Goal: Find specific page/section: Find specific page/section

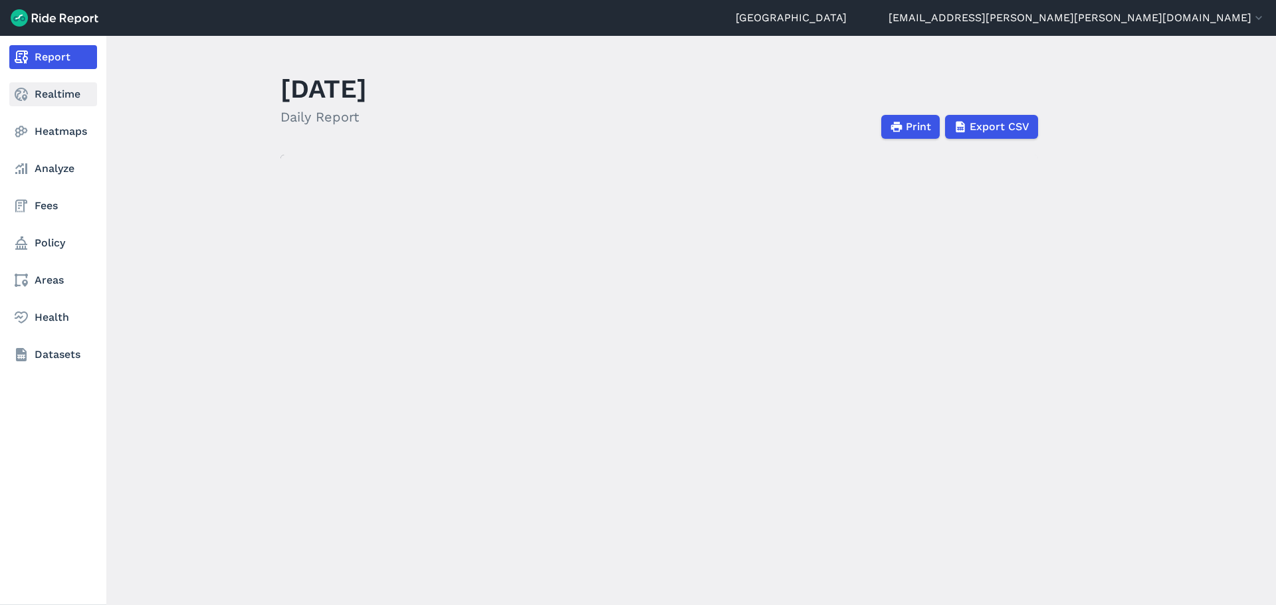
click at [25, 93] on icon at bounding box center [21, 94] width 16 height 16
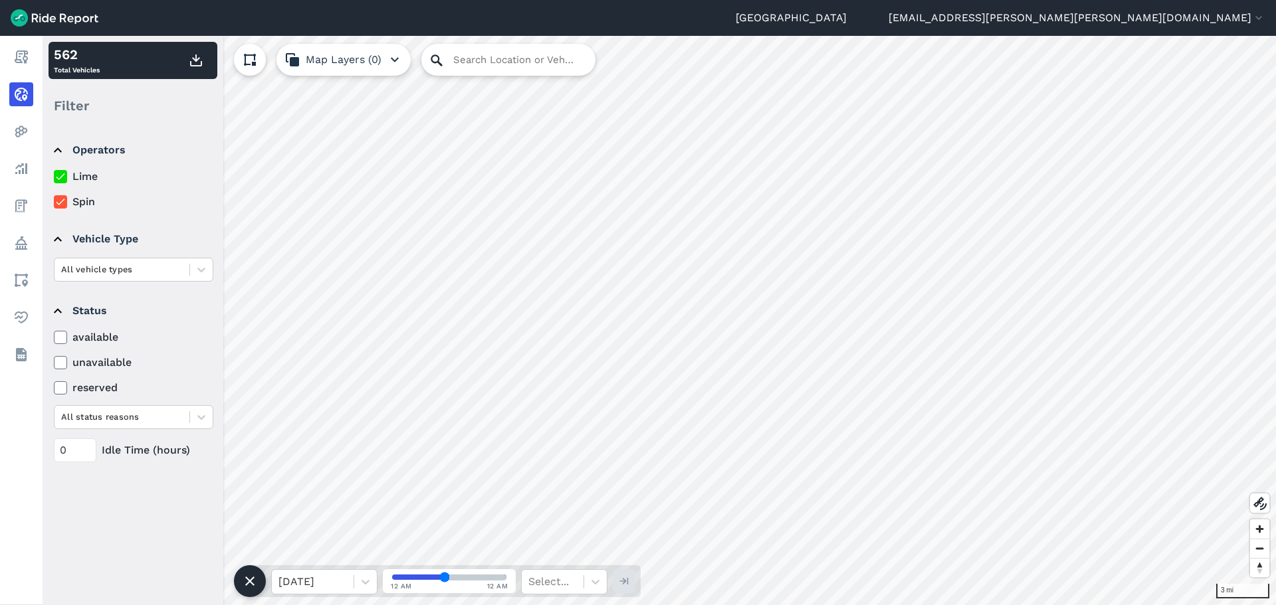
click at [438, 64] on icon at bounding box center [437, 60] width 16 height 16
click at [485, 60] on input "Search Location or Vehicles" at bounding box center [508, 60] width 174 height 32
paste input "[STREET_ADDRESS]"
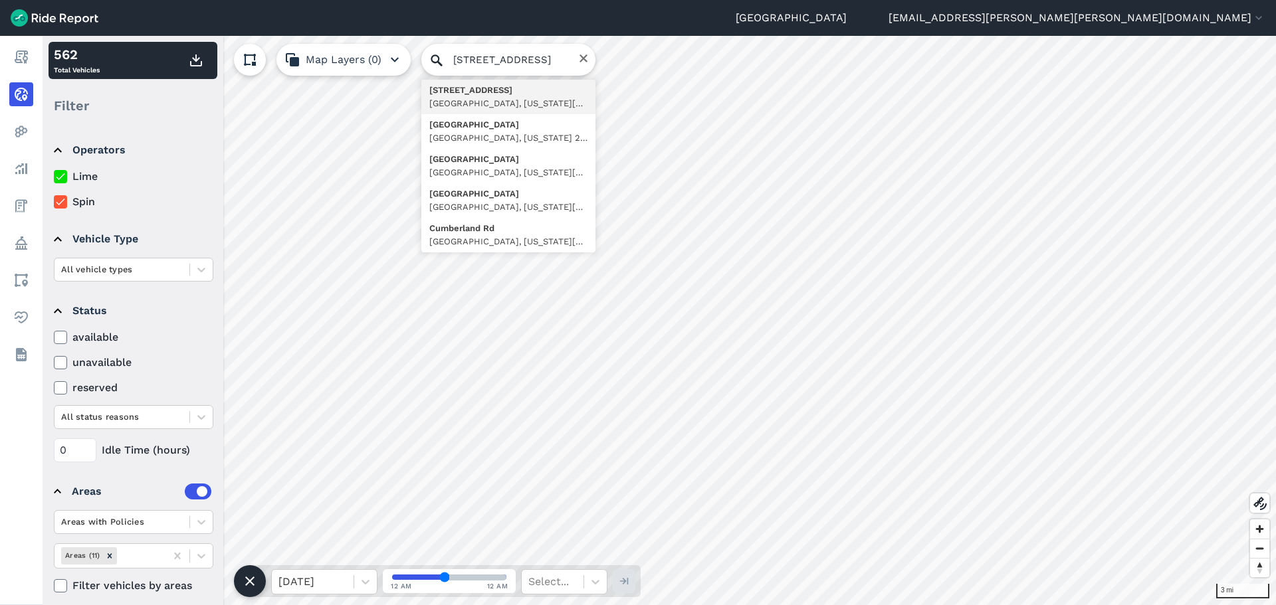
type input "[STREET_ADDRESS][US_STATE]"
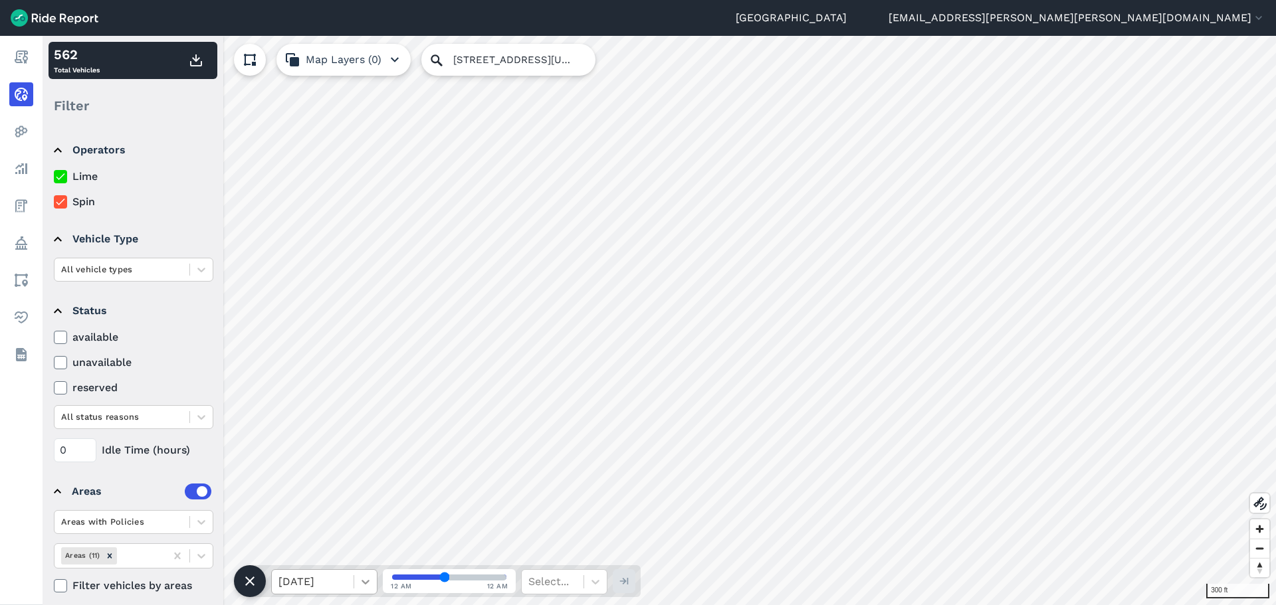
click at [367, 583] on icon at bounding box center [365, 582] width 8 height 5
click at [329, 547] on div "[DATE]" at bounding box center [324, 548] width 106 height 27
drag, startPoint x: 441, startPoint y: 577, endPoint x: 363, endPoint y: 569, distance: 78.1
type input "0"
click at [392, 575] on input "range" at bounding box center [449, 577] width 114 height 5
